Goal: Task Accomplishment & Management: Manage account settings

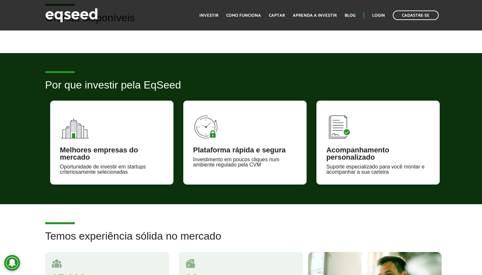
scroll to position [206, 0]
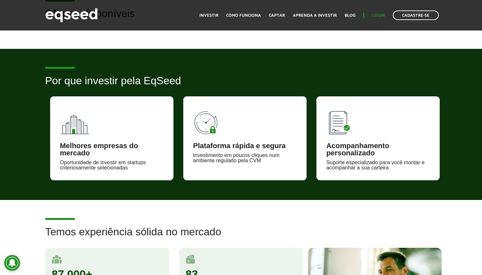
click at [378, 16] on link "Login" at bounding box center [378, 15] width 13 height 4
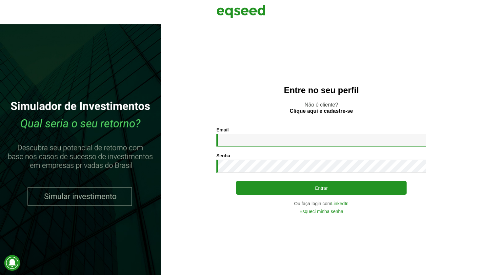
type input "**********"
click at [321, 188] on button "Entrar" at bounding box center [321, 188] width 170 height 14
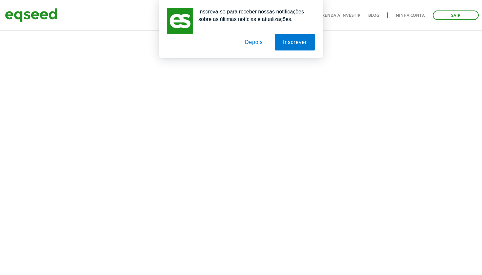
scroll to position [274, 0]
click at [250, 45] on button "Depois" at bounding box center [254, 42] width 34 height 16
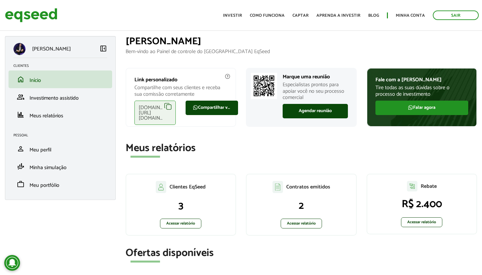
scroll to position [0, 0]
click at [57, 100] on span "Investimento assistido" at bounding box center [53, 98] width 49 height 9
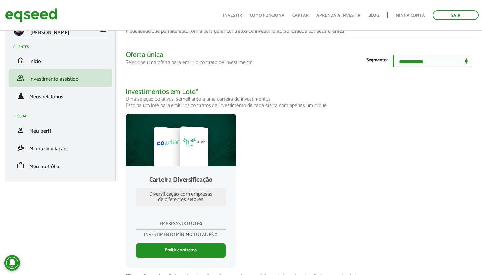
scroll to position [20, 0]
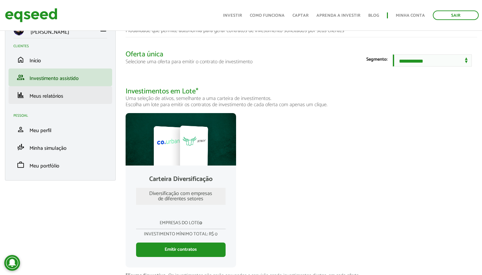
click at [46, 100] on span "Meus relatórios" at bounding box center [46, 96] width 34 height 9
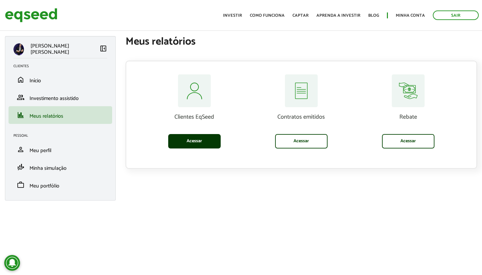
click at [195, 143] on link "Acessar" at bounding box center [194, 141] width 52 height 14
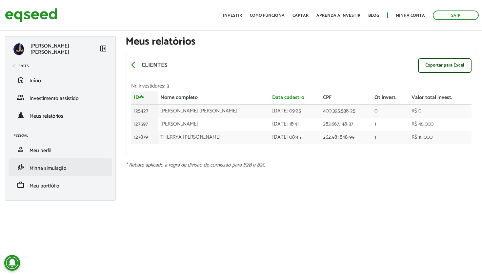
click at [72, 167] on link "finance_mode Minha simulação" at bounding box center [60, 167] width 94 height 8
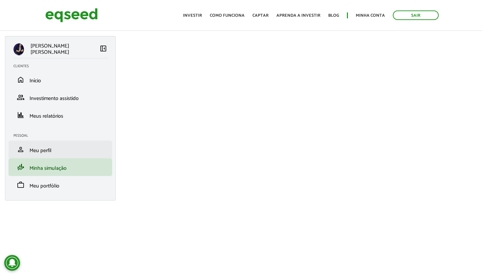
click at [42, 150] on span "Meu perfil" at bounding box center [40, 150] width 22 height 9
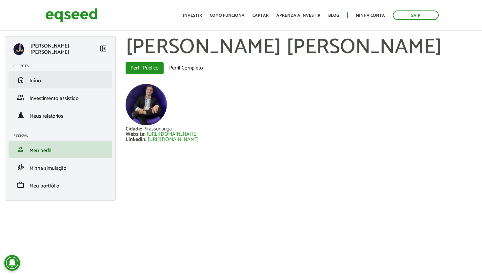
click at [42, 80] on link "home Início" at bounding box center [60, 80] width 94 height 8
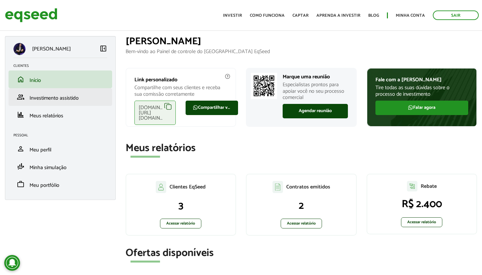
click at [64, 95] on span "Investimento assistido" at bounding box center [53, 98] width 49 height 9
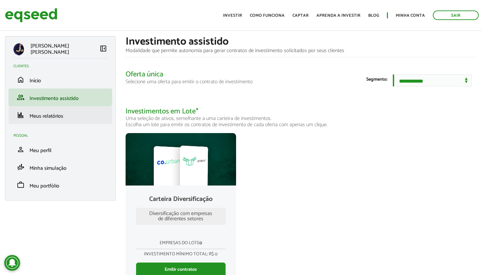
click at [69, 112] on link "finance Meus relatórios" at bounding box center [60, 115] width 94 height 8
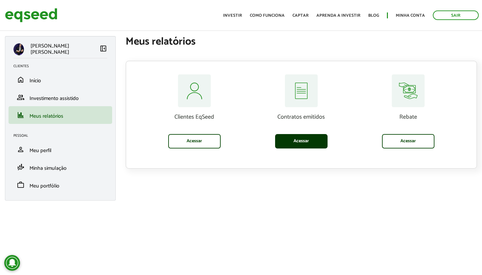
click at [305, 145] on link "Acessar" at bounding box center [301, 141] width 52 height 14
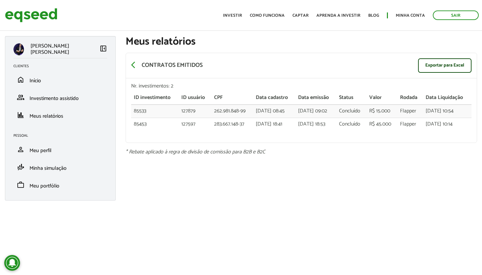
click at [129, 68] on div "arrow_back_ios Contratos emitidos Exportar para Excel" at bounding box center [301, 65] width 351 height 25
click at [132, 66] on span "arrow_back_ios" at bounding box center [135, 65] width 8 height 8
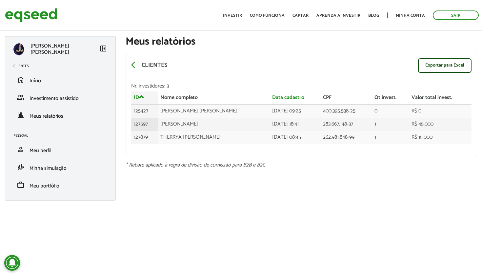
click at [166, 123] on td "Soraia Andreazzi" at bounding box center [214, 124] width 112 height 13
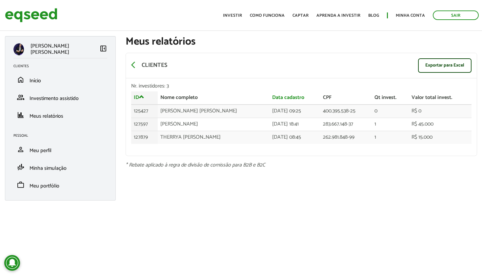
click at [34, 12] on img at bounding box center [31, 15] width 52 height 17
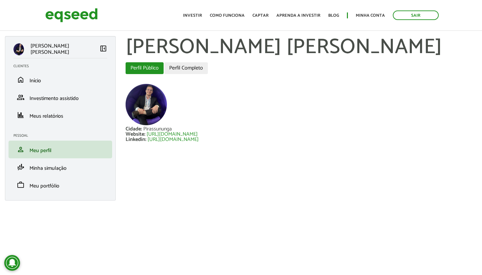
click at [189, 67] on link "Perfil Completo" at bounding box center [186, 68] width 44 height 12
click at [362, 15] on link "Minha conta" at bounding box center [370, 15] width 29 height 4
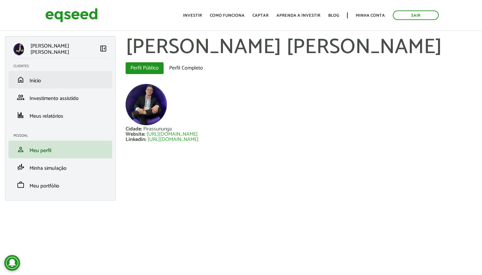
click at [38, 79] on span "Início" at bounding box center [34, 80] width 11 height 9
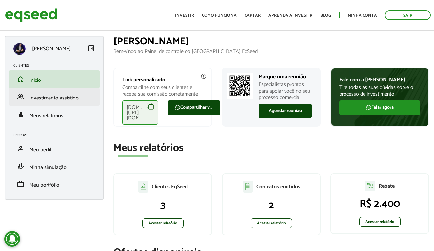
click at [47, 101] on span "Investimento assistido" at bounding box center [53, 98] width 49 height 9
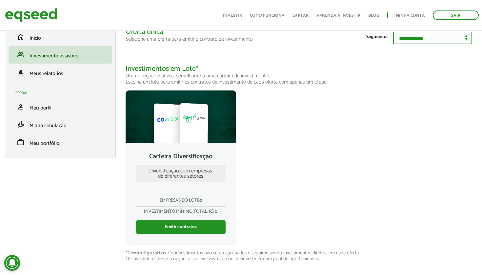
scroll to position [46, 0]
click at [196, 231] on link "Emitir contratos" at bounding box center [181, 227] width 90 height 14
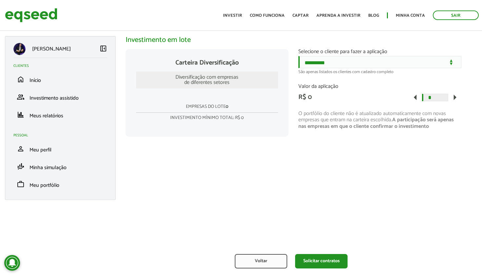
click at [453, 100] on span "arrow_right" at bounding box center [454, 97] width 13 height 13
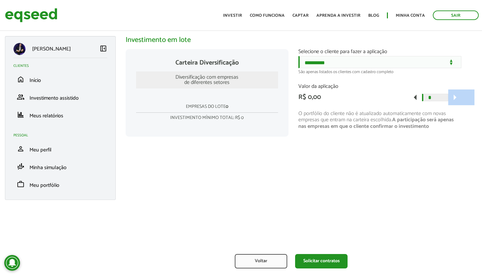
click at [453, 100] on span "arrow_right" at bounding box center [454, 97] width 13 height 13
click at [415, 99] on span "arrow_left" at bounding box center [415, 97] width 13 height 13
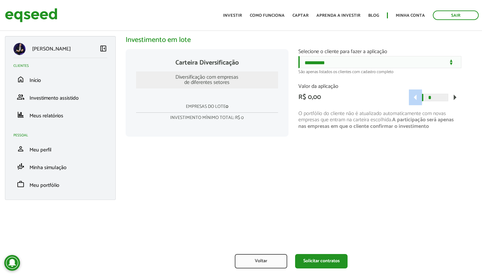
click at [415, 99] on span "arrow_left" at bounding box center [415, 97] width 13 height 13
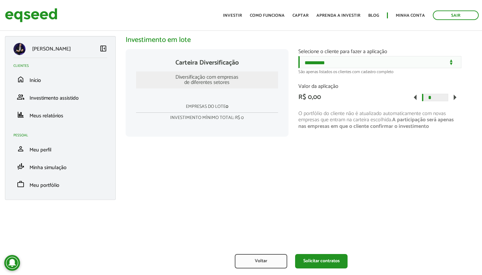
click at [415, 99] on span "arrow_left" at bounding box center [415, 97] width 13 height 13
type input "*"
click at [415, 99] on span "arrow_left" at bounding box center [415, 97] width 13 height 13
click at [253, 264] on button "Voltar" at bounding box center [261, 261] width 52 height 14
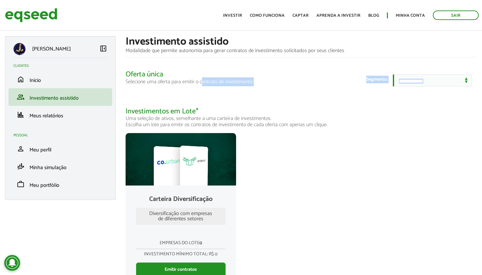
drag, startPoint x: 253, startPoint y: 81, endPoint x: 203, endPoint y: 79, distance: 50.5
click at [203, 79] on section "**********" at bounding box center [302, 80] width 352 height 21
click at [203, 79] on p "Selecione uma oferta para emitir o contrato de investimento" at bounding box center [302, 82] width 352 height 6
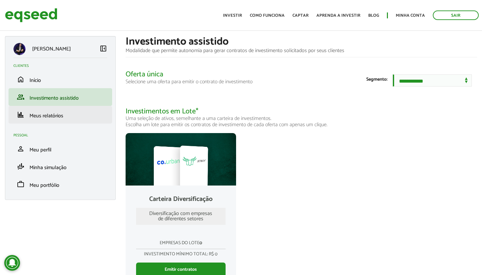
click at [54, 114] on span "Meus relatórios" at bounding box center [46, 115] width 34 height 9
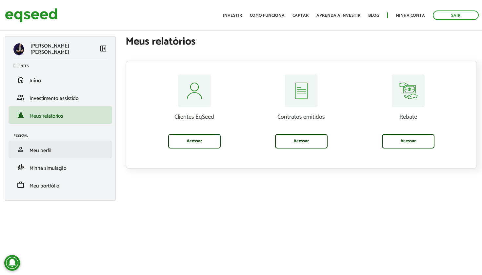
click at [51, 154] on span "Meu perfil" at bounding box center [40, 150] width 22 height 9
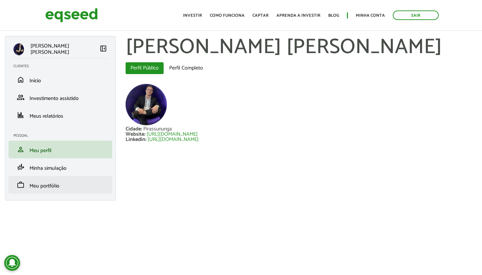
click at [51, 188] on span "Meu portfólio" at bounding box center [44, 186] width 30 height 9
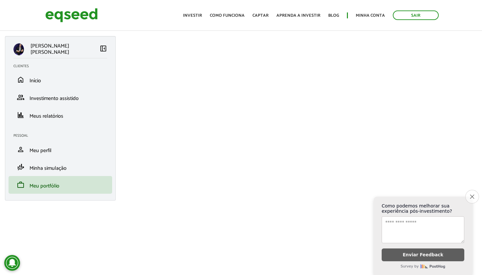
click at [470, 199] on icon "Close survey" at bounding box center [472, 196] width 4 height 4
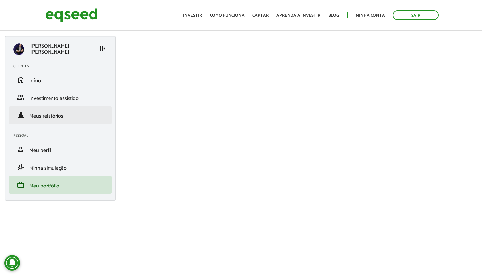
click at [60, 110] on li "finance Meus relatórios" at bounding box center [61, 115] width 104 height 18
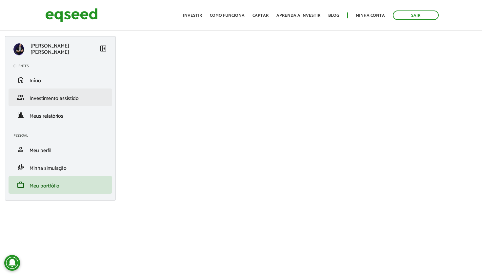
click at [69, 96] on span "Investimento assistido" at bounding box center [53, 98] width 49 height 9
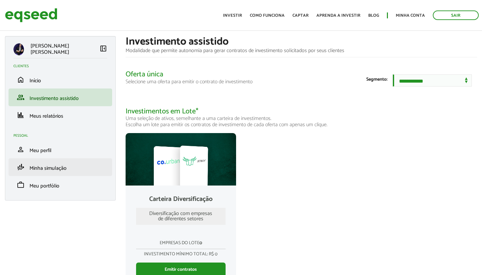
click at [54, 174] on li "finance_mode Minha simulação" at bounding box center [61, 167] width 104 height 18
click at [47, 170] on span "Minha simulação" at bounding box center [47, 168] width 37 height 9
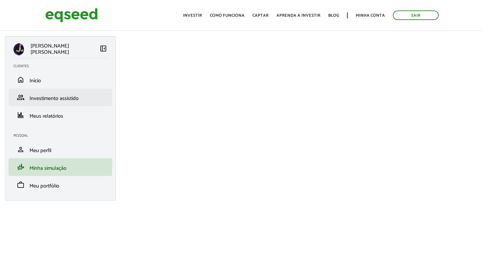
click at [62, 102] on span "Investimento assistido" at bounding box center [53, 98] width 49 height 9
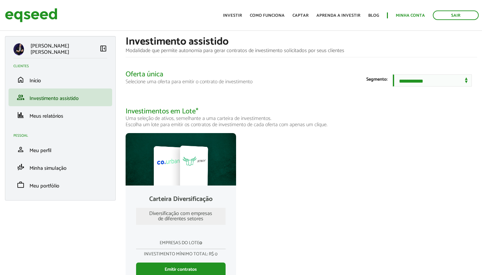
click at [403, 14] on link "Minha conta" at bounding box center [410, 15] width 29 height 4
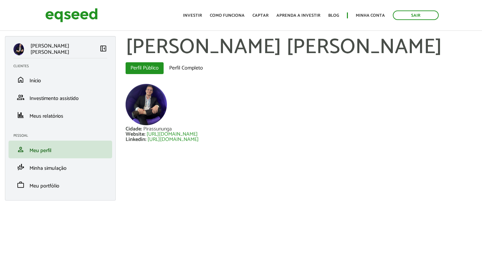
click at [78, 13] on img at bounding box center [71, 15] width 52 height 17
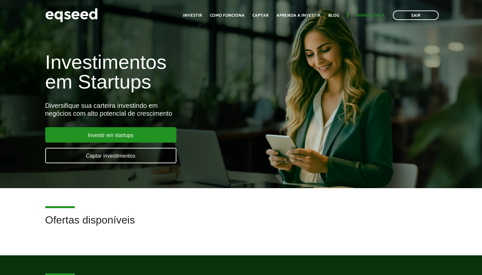
click at [371, 15] on link "Minha conta" at bounding box center [370, 15] width 29 height 4
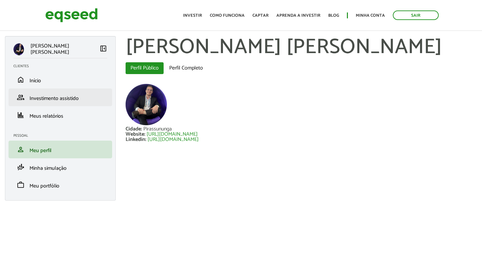
click at [69, 101] on span "Investimento assistido" at bounding box center [53, 98] width 49 height 9
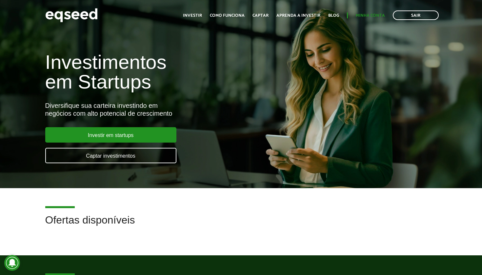
click at [374, 17] on link "Minha conta" at bounding box center [370, 15] width 29 height 4
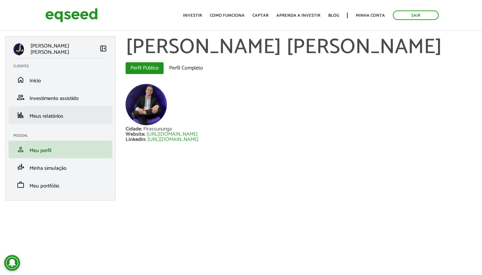
click at [52, 114] on span "Meus relatórios" at bounding box center [46, 116] width 34 height 9
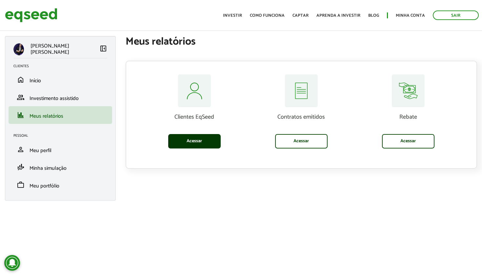
click at [200, 140] on link "Acessar" at bounding box center [194, 141] width 52 height 14
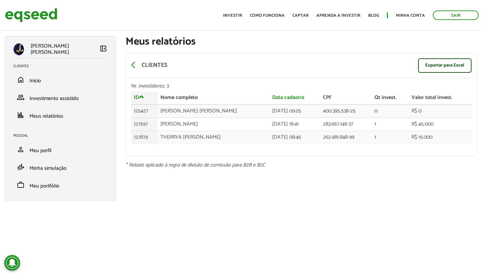
click at [45, 21] on img at bounding box center [31, 15] width 52 height 17
